Goal: Task Accomplishment & Management: Manage account settings

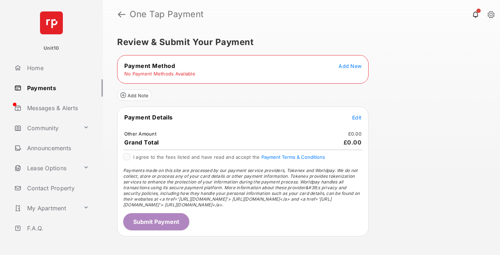
click at [350, 66] on span "Add New" at bounding box center [350, 66] width 23 height 6
